Goal: Information Seeking & Learning: Learn about a topic

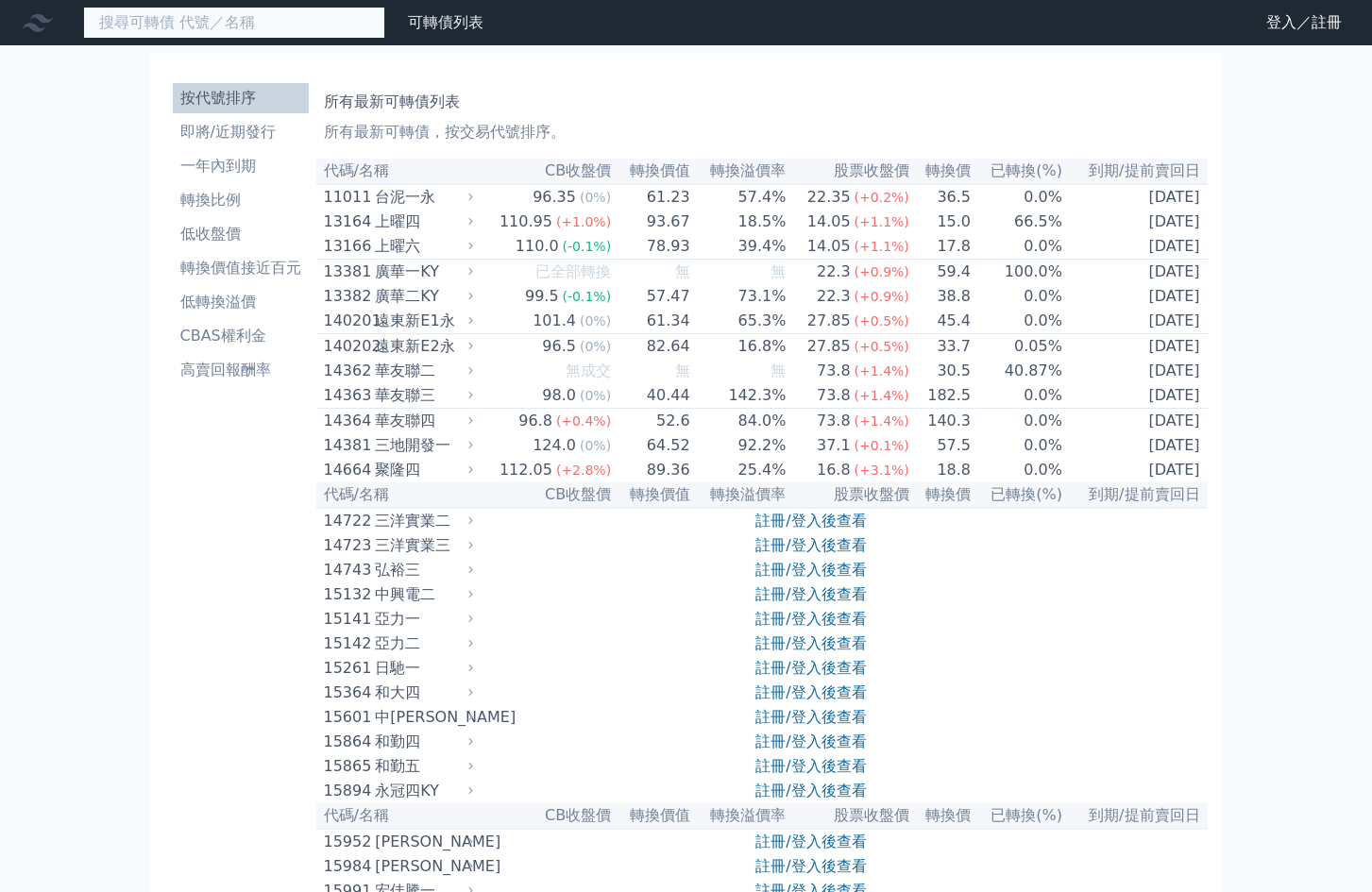
click at [256, 16] on input at bounding box center [234, 23] width 302 height 32
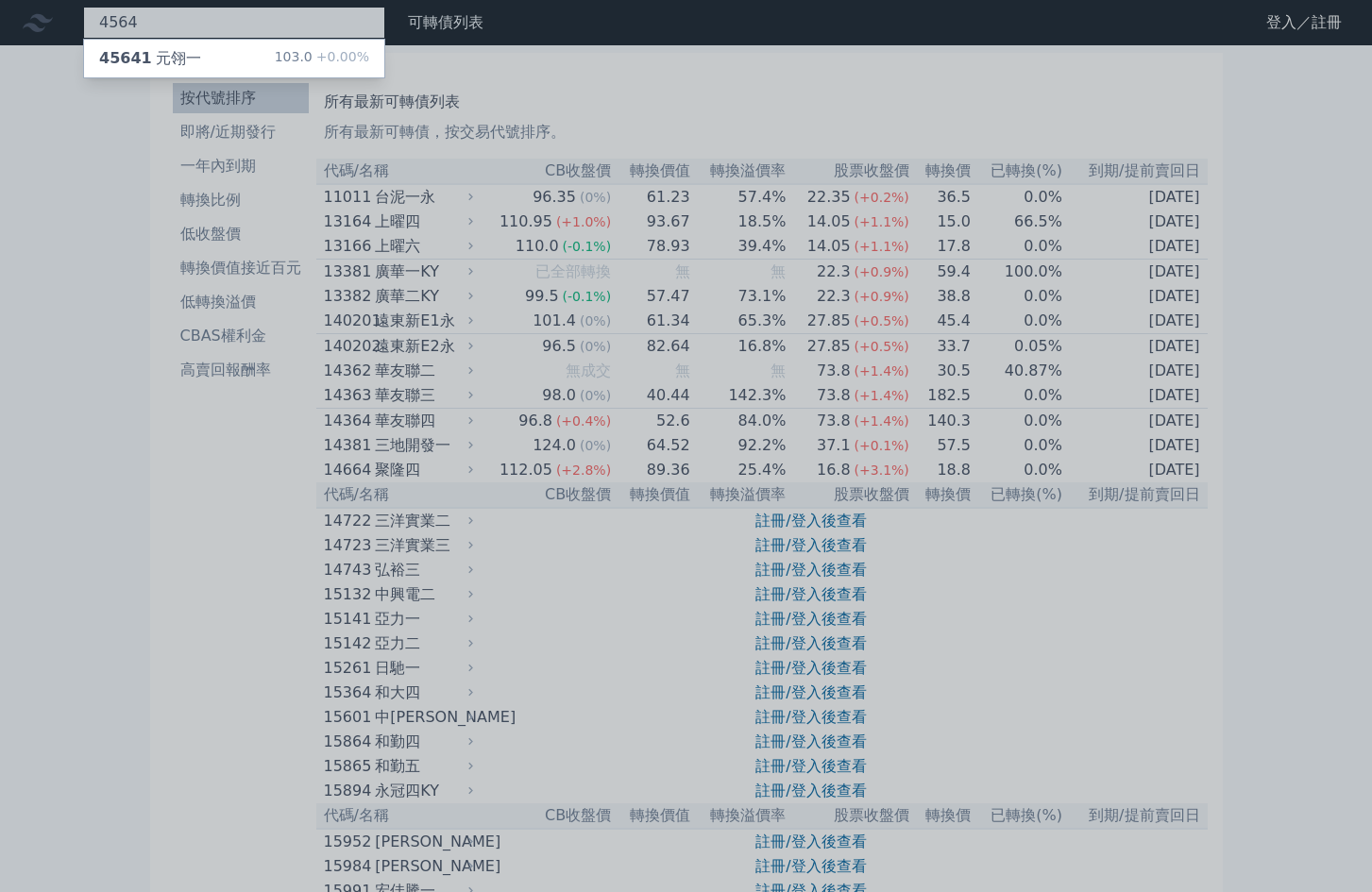
type input "4564"
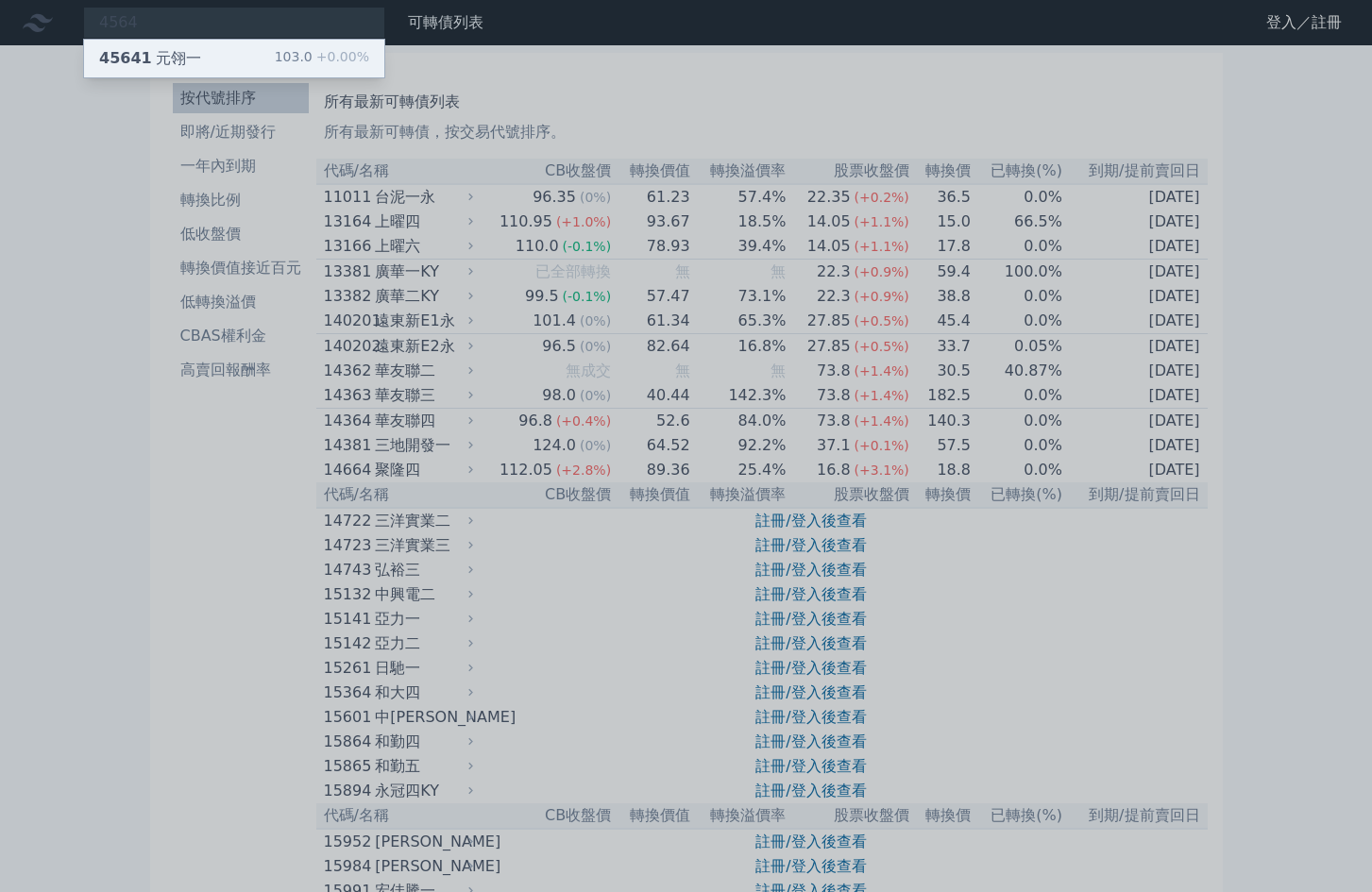
click at [230, 61] on div "45641 元翎一 103.0 +0.00%" at bounding box center [234, 58] width 301 height 38
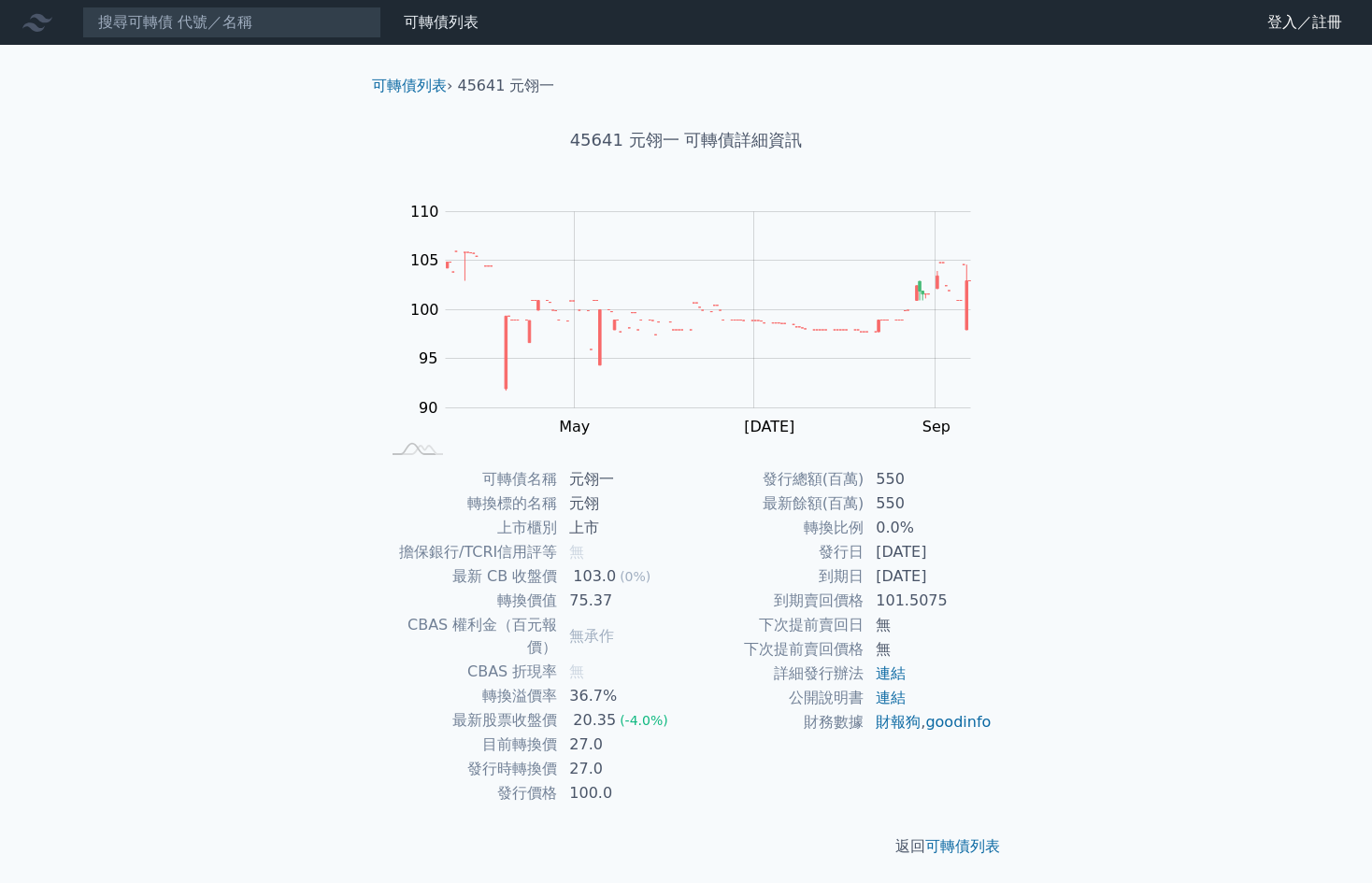
drag, startPoint x: 874, startPoint y: 582, endPoint x: 961, endPoint y: 578, distance: 87.1
click at [961, 578] on td "[DATE]" at bounding box center [929, 576] width 128 height 24
drag, startPoint x: 570, startPoint y: 723, endPoint x: 607, endPoint y: 718, distance: 37.3
click at [607, 733] on td "27.0" at bounding box center [622, 744] width 128 height 24
drag, startPoint x: 565, startPoint y: 137, endPoint x: 777, endPoint y: 177, distance: 215.7
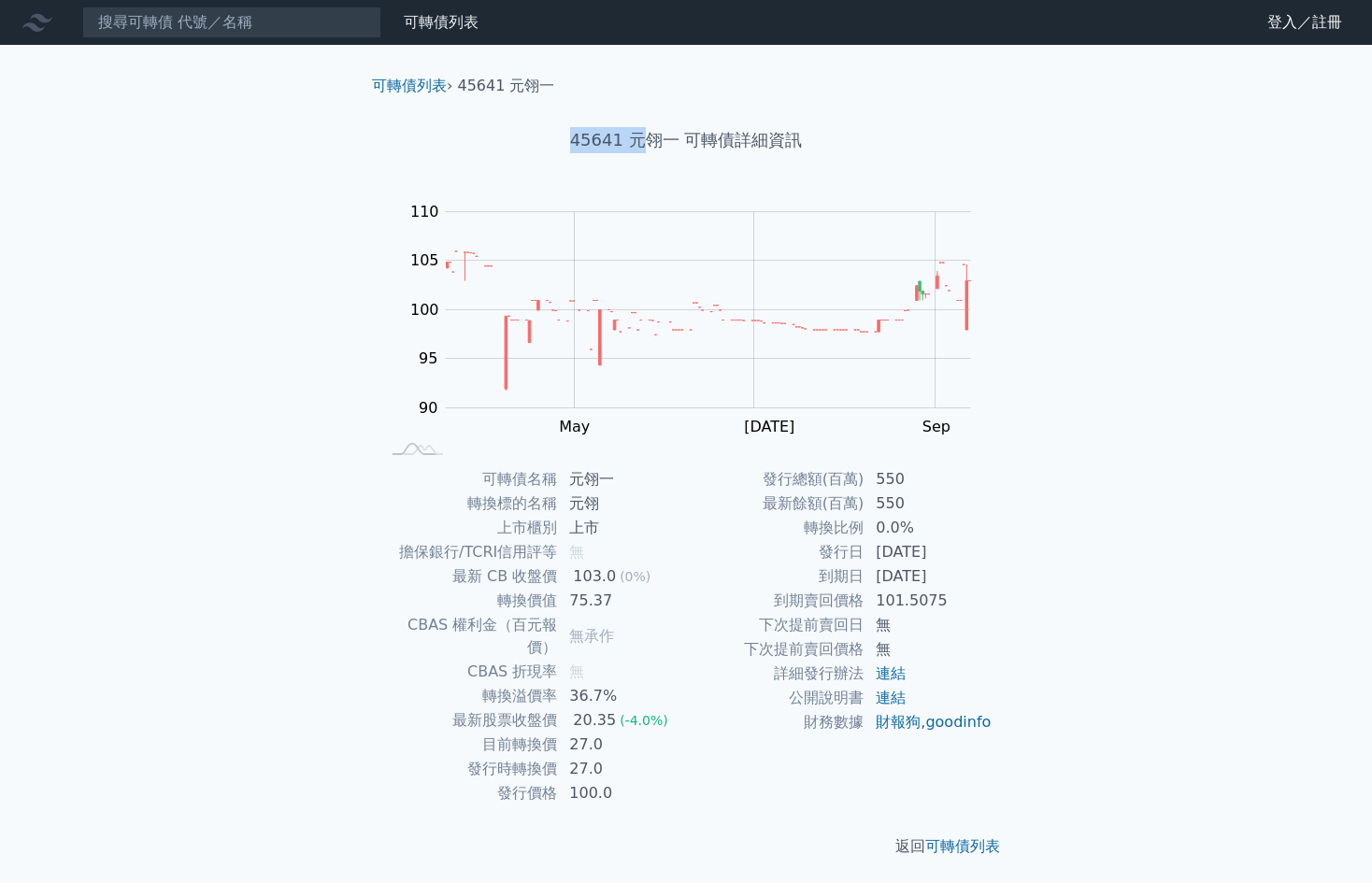
click at [650, 137] on h1 "45641 元翎一 可轉債詳細資訊" at bounding box center [686, 140] width 658 height 26
click at [1305, 516] on div "可轉債列表 財務數據 可轉債列表 財務數據 登入／註冊 登入／註冊 可轉債列表 › 45641 元翎一 45641 元翎一 可轉債詳細資訊 Zoom Out …" at bounding box center [686, 444] width 1372 height 888
drag, startPoint x: 613, startPoint y: 134, endPoint x: 969, endPoint y: 183, distance: 359.4
click at [848, 135] on h1 "45641 元翎一 可轉債詳細資訊" at bounding box center [686, 140] width 658 height 26
drag, startPoint x: 973, startPoint y: 227, endPoint x: 668, endPoint y: 102, distance: 329.6
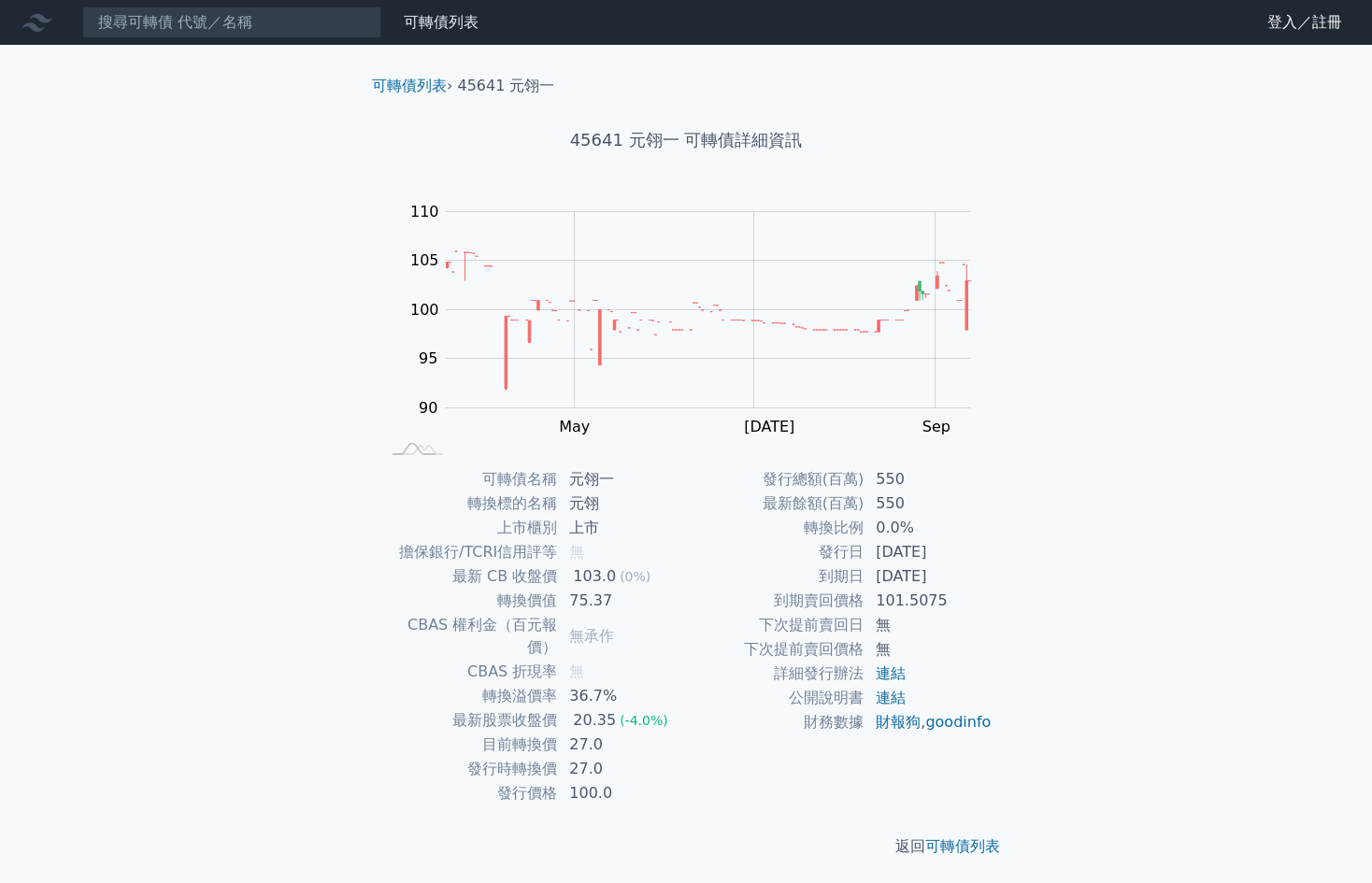
click at [972, 226] on g "Zoom Out 100 80 85 90 95 100 105 110 115 L Mar May [DATE] Sep Nov 開: 99 高: 99 低…" at bounding box center [692, 329] width 612 height 262
click at [195, 33] on input at bounding box center [232, 22] width 299 height 32
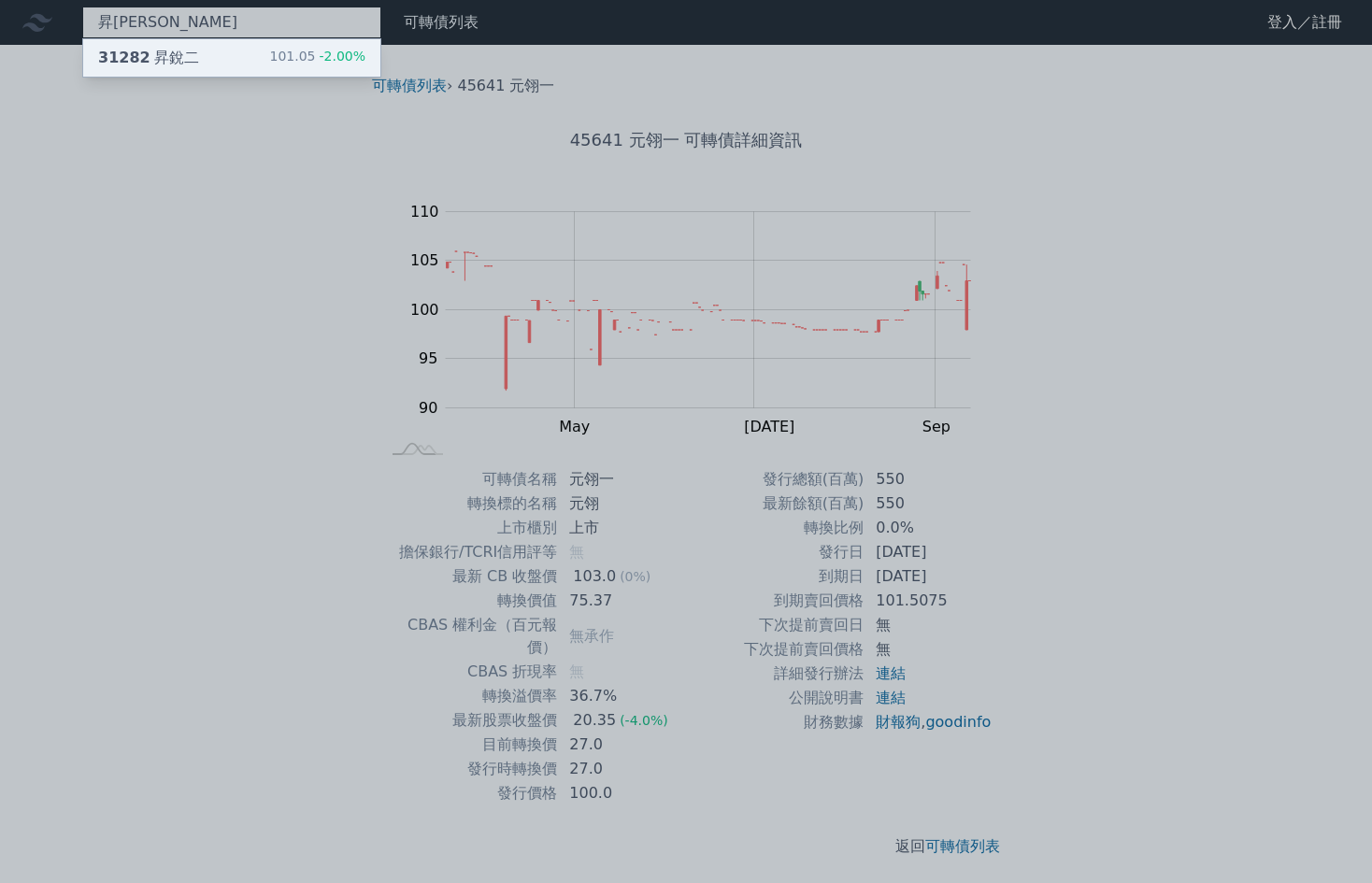
type input "昇[PERSON_NAME]"
click at [207, 48] on div "31282 昇銳二 101.05 -2.00%" at bounding box center [232, 57] width 298 height 38
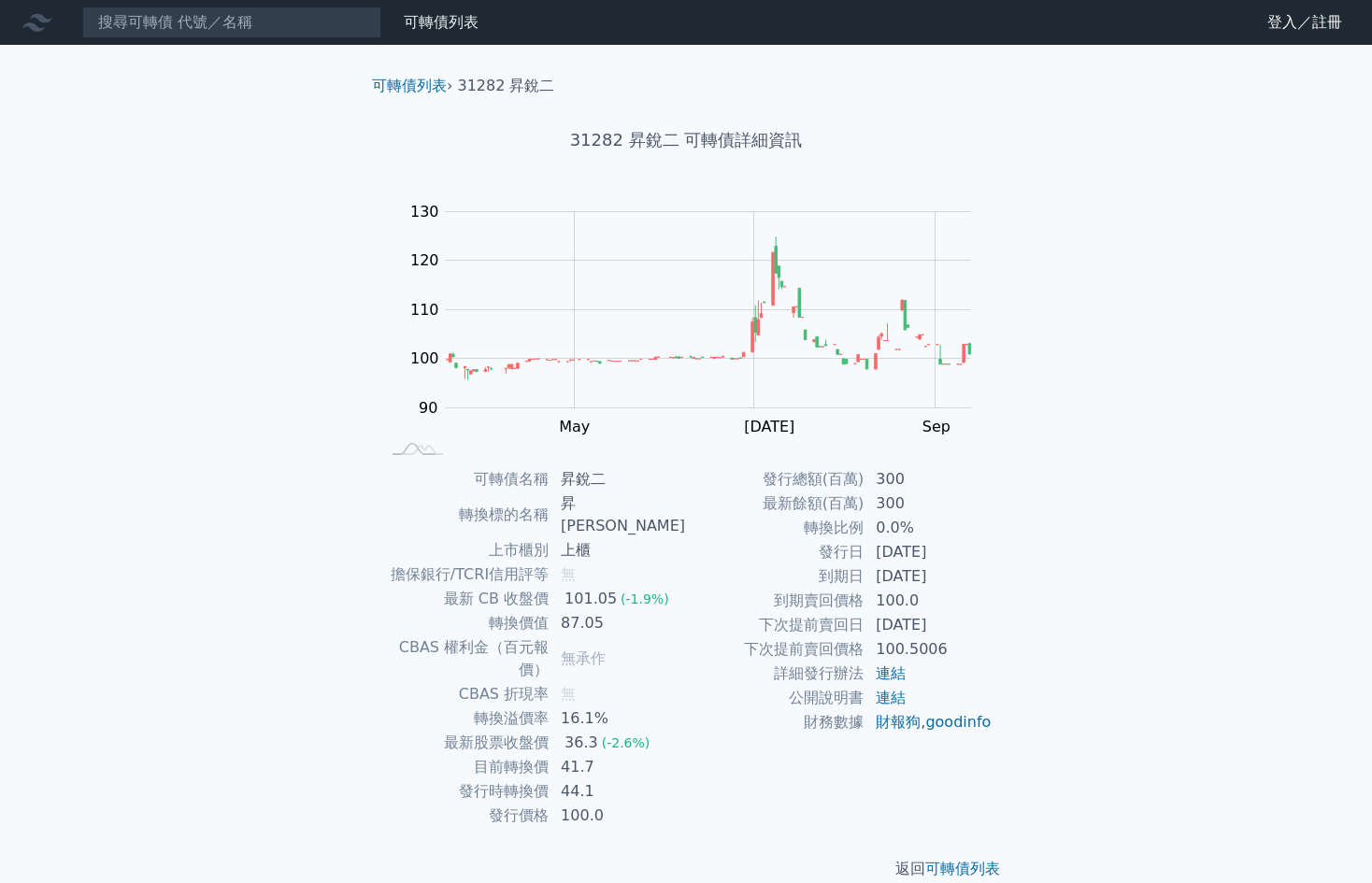
drag, startPoint x: 922, startPoint y: 577, endPoint x: 983, endPoint y: 577, distance: 61.0
click at [983, 577] on td "[DATE]" at bounding box center [929, 576] width 128 height 24
drag, startPoint x: 572, startPoint y: 723, endPoint x: 611, endPoint y: 721, distance: 39.1
click at [611, 755] on td "41.7" at bounding box center [618, 767] width 137 height 24
click at [1161, 380] on div "可轉債列表 財務數據 可轉債列表 財務數據 登入／註冊 登入／註冊 可轉債列表 › 31282 昇銳二 31282 昇銳二 可轉債詳細資訊 Zoom Out …" at bounding box center [686, 455] width 1372 height 910
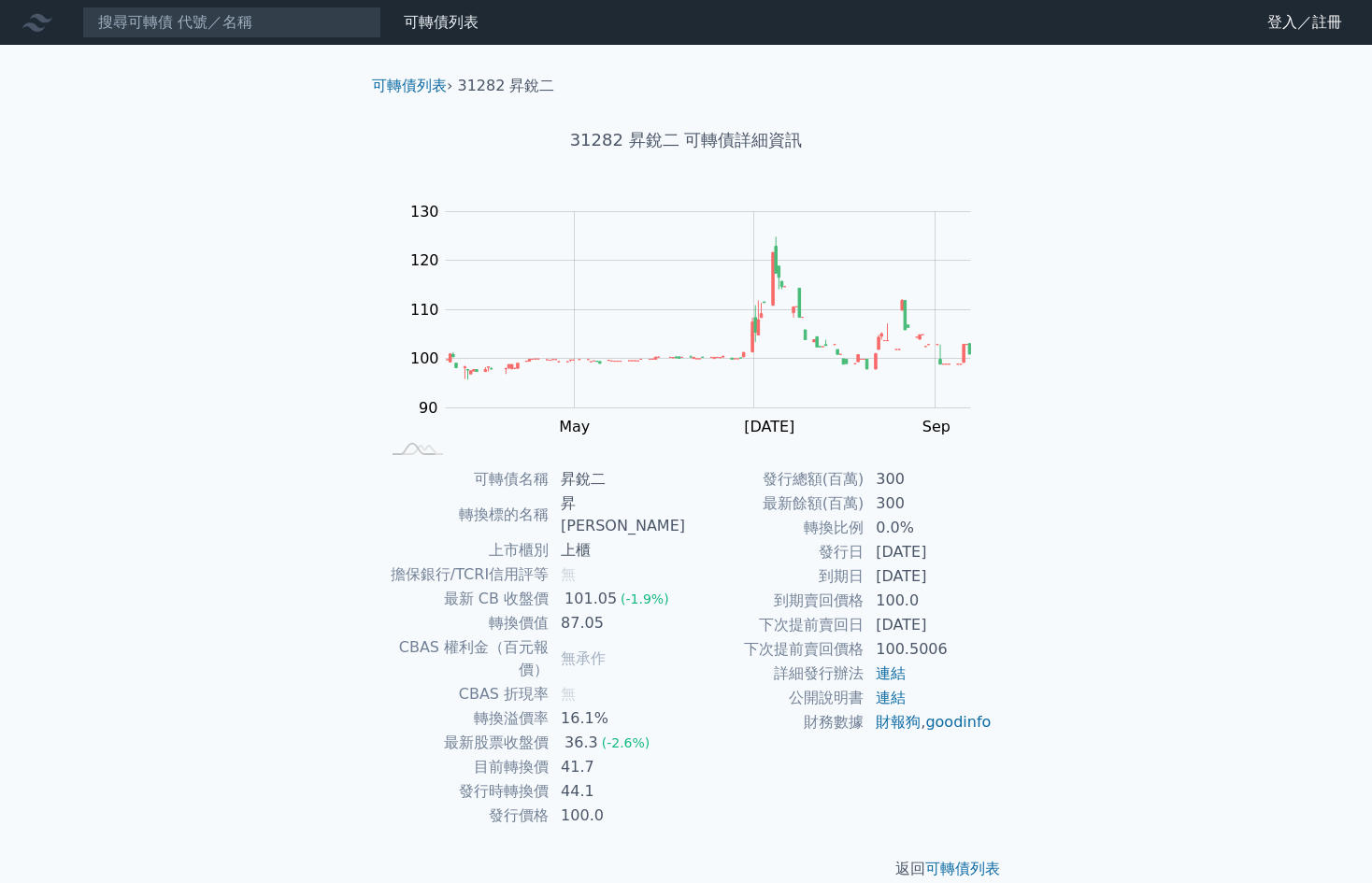
click at [154, 288] on div "可轉債列表 財務數據 可轉債列表 財務數據 登入／註冊 登入／註冊 可轉債列表 › 31282 昇銳二 31282 昇銳二 可轉債詳細資訊 Zoom Out …" at bounding box center [686, 455] width 1372 height 910
